Goal: Find specific page/section: Find specific page/section

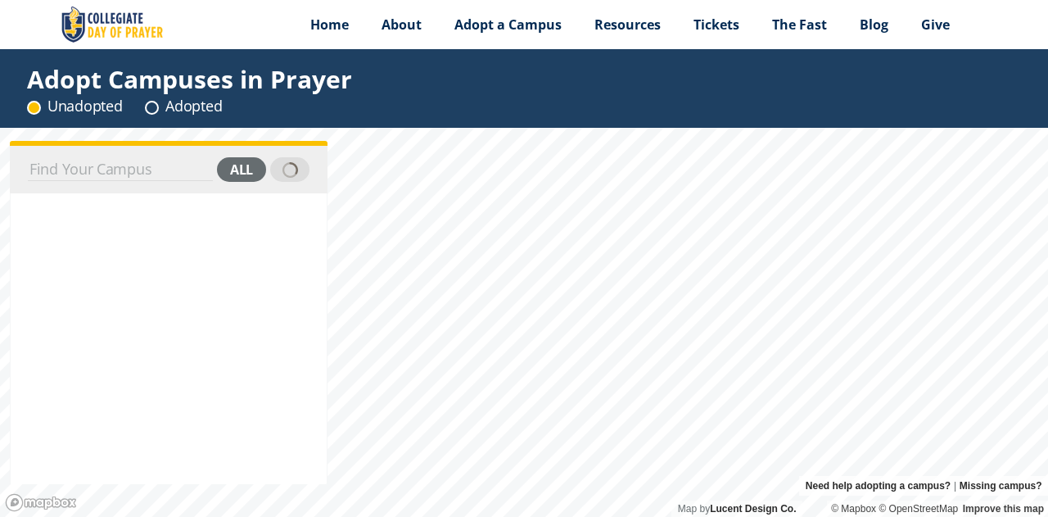
click at [154, 112] on circle at bounding box center [152, 108] width 12 height 12
click at [92, 168] on input at bounding box center [120, 169] width 185 height 23
type input "wheaton college"
click at [152, 110] on circle at bounding box center [152, 108] width 12 height 12
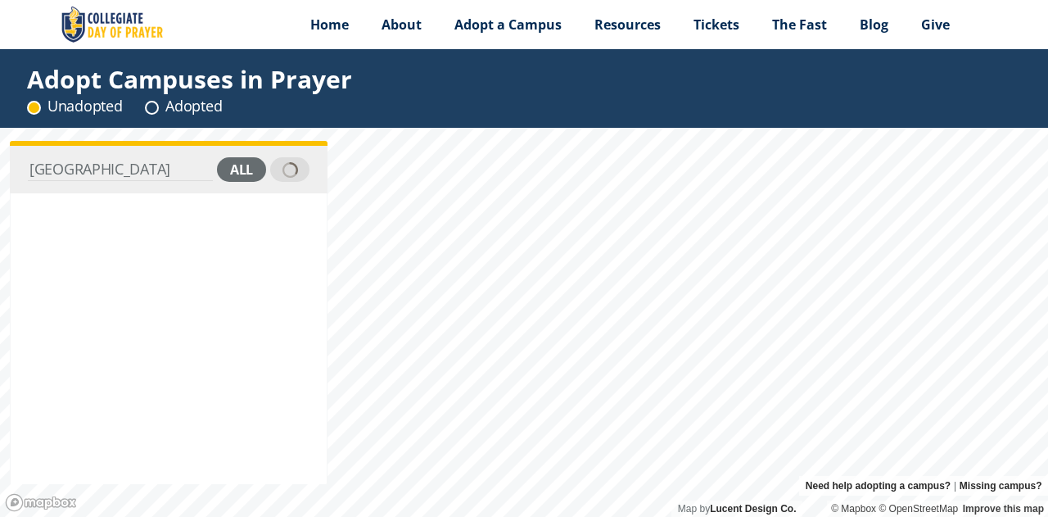
click at [152, 110] on circle at bounding box center [152, 108] width 12 height 12
click at [160, 170] on input "wheaton college" at bounding box center [120, 169] width 185 height 23
click at [156, 114] on icon at bounding box center [152, 108] width 14 height 14
click at [147, 107] on circle at bounding box center [152, 108] width 12 height 12
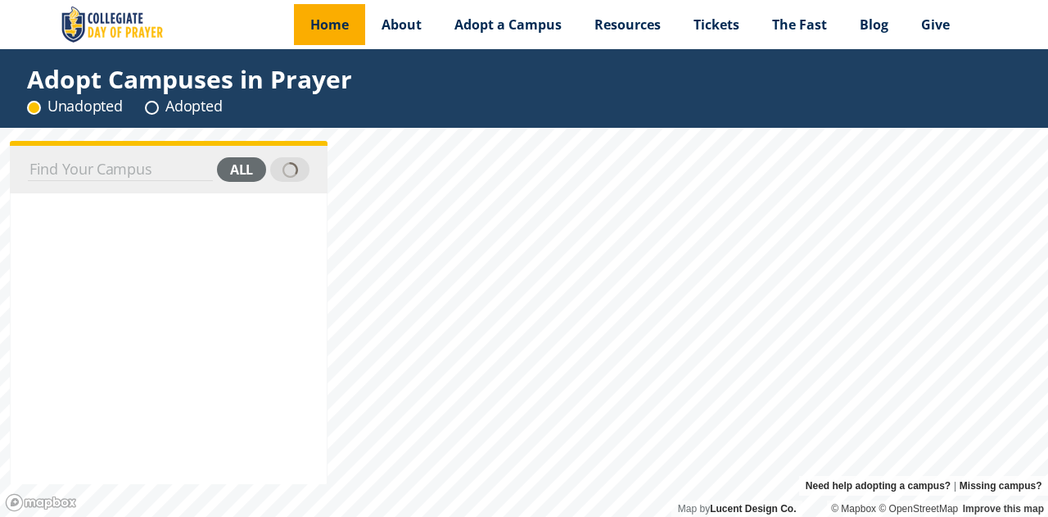
click at [328, 25] on span "Home" at bounding box center [329, 25] width 38 height 18
